Goal: Task Accomplishment & Management: Check status

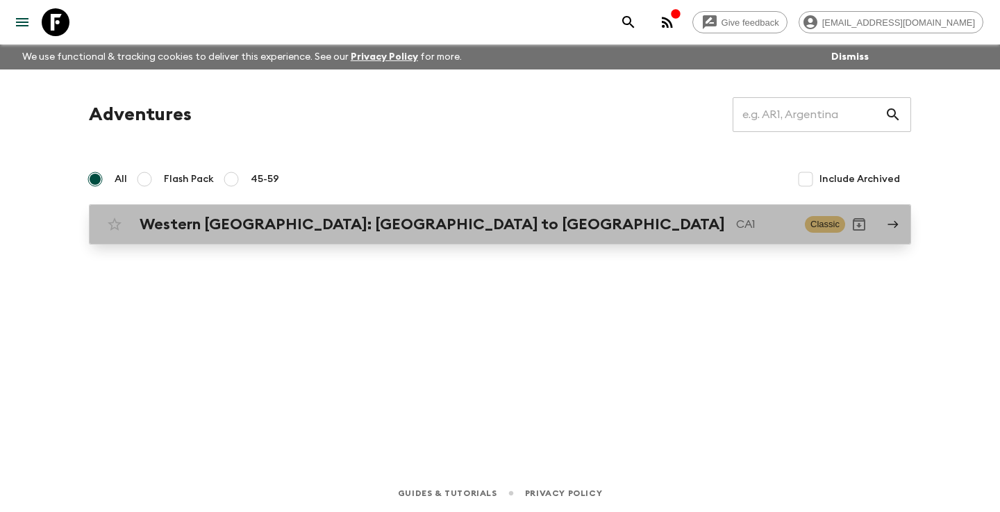
click at [233, 225] on h2 "Western [GEOGRAPHIC_DATA]: [GEOGRAPHIC_DATA] to [GEOGRAPHIC_DATA]" at bounding box center [432, 224] width 585 height 18
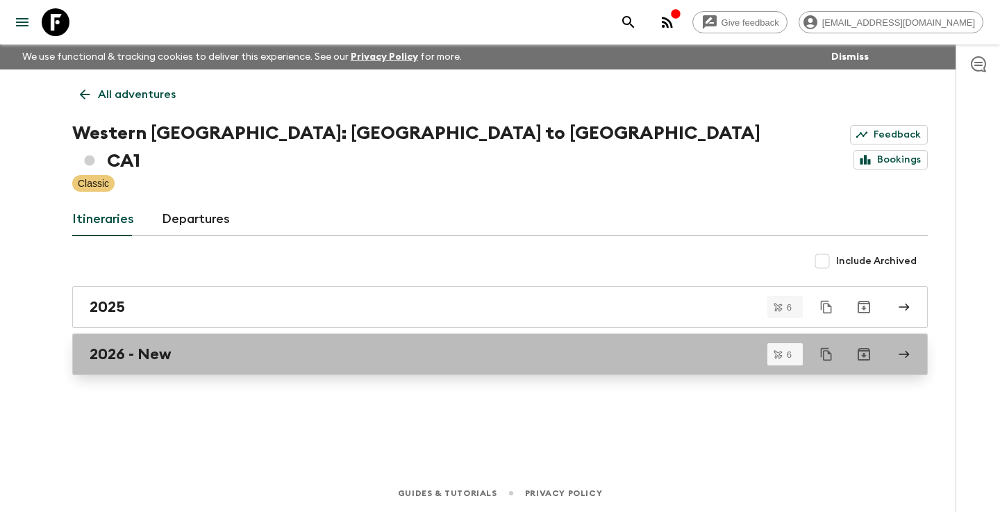
click at [124, 345] on h2 "2026 - New" at bounding box center [131, 354] width 82 height 18
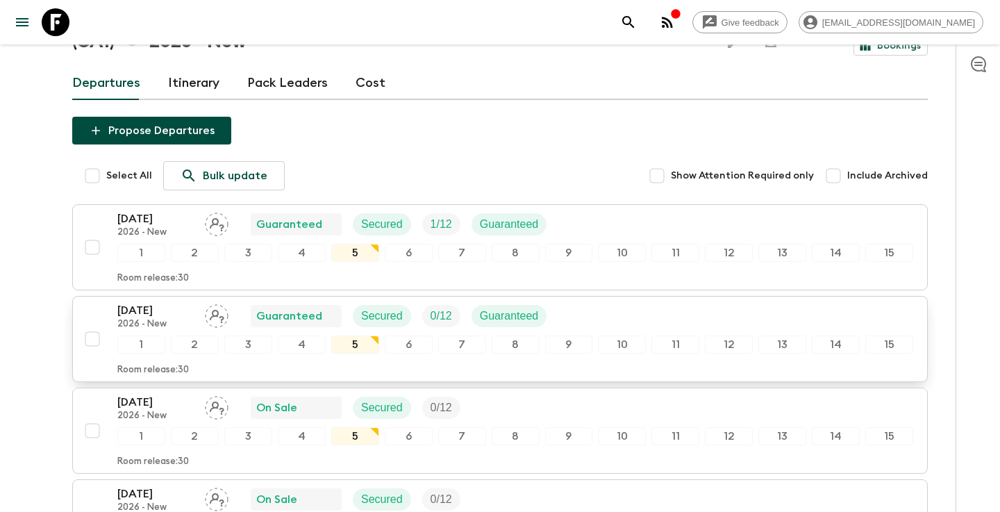
scroll to position [74, 0]
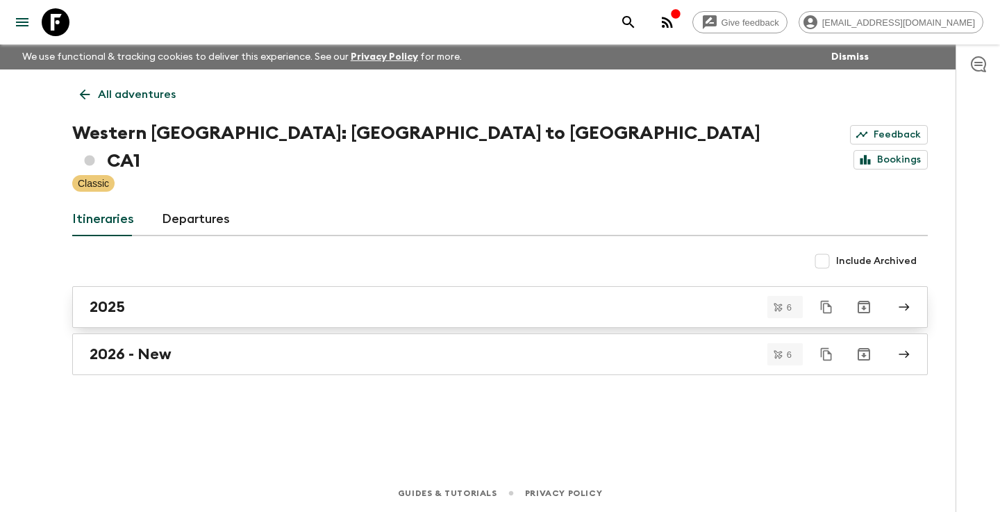
click at [126, 298] on div "2025" at bounding box center [487, 307] width 794 height 18
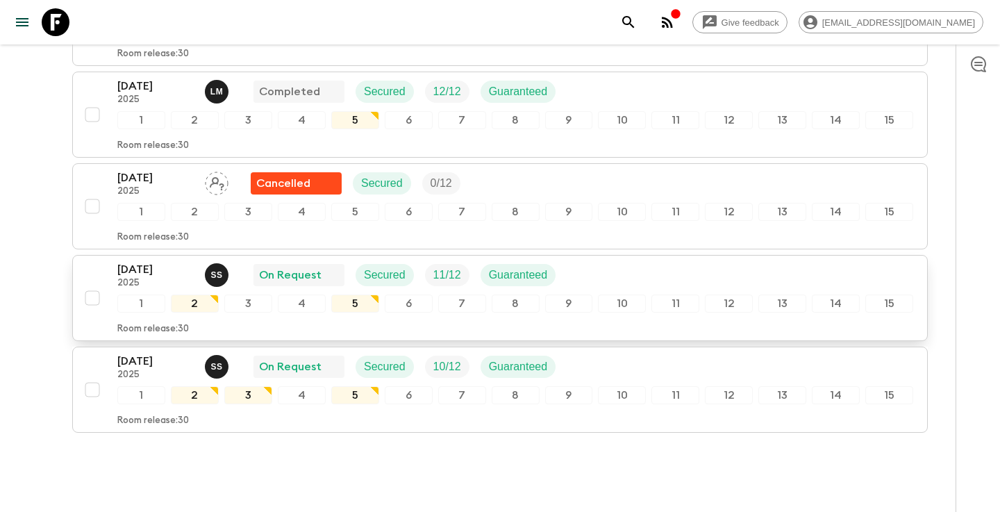
scroll to position [440, 0]
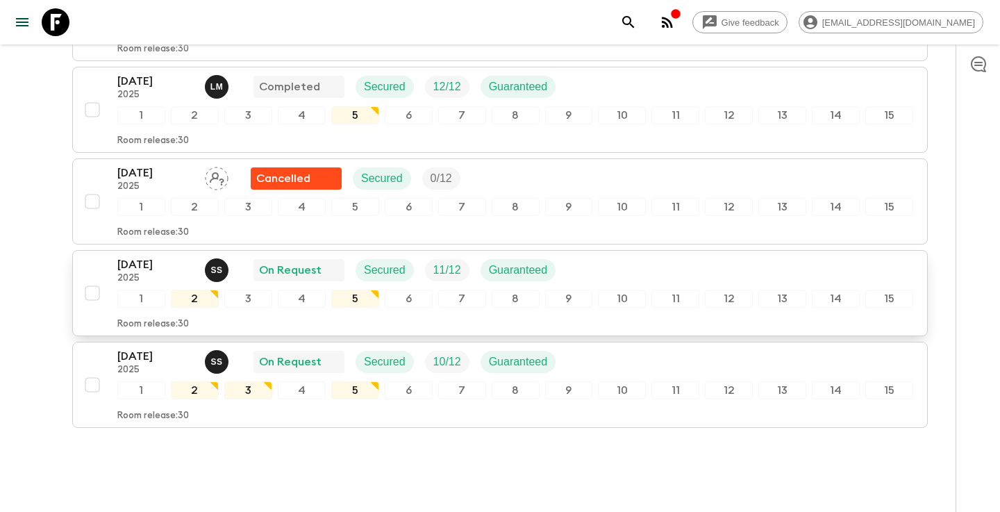
click at [571, 256] on div "[DATE] 2025 S S On Request Secured 11 / 12 Guaranteed" at bounding box center [515, 270] width 796 height 28
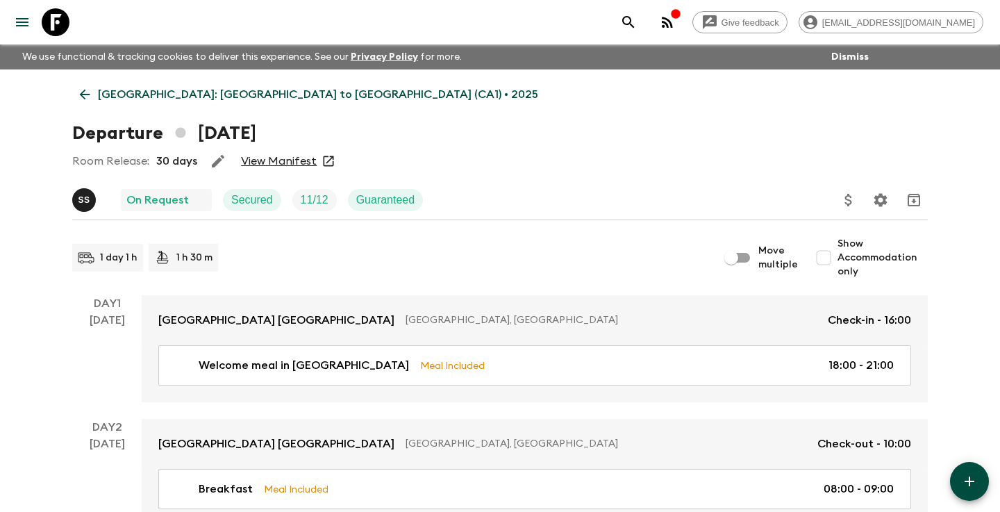
click at [274, 160] on link "View Manifest" at bounding box center [279, 161] width 76 height 14
